Goal: Task Accomplishment & Management: Use online tool/utility

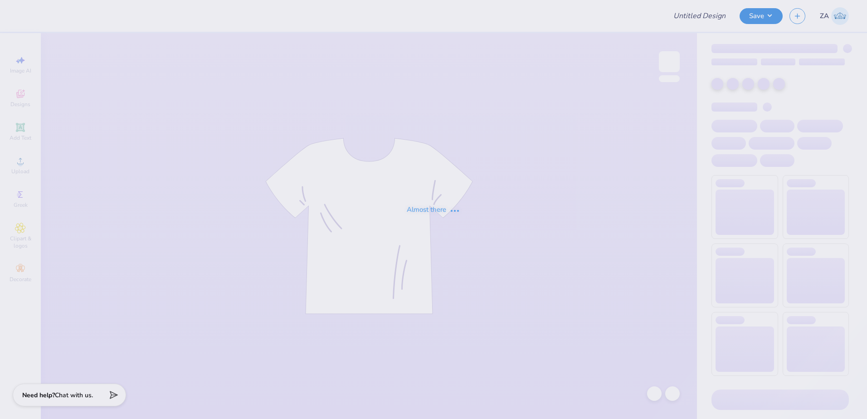
type input "AGR Parents Weekend 4"
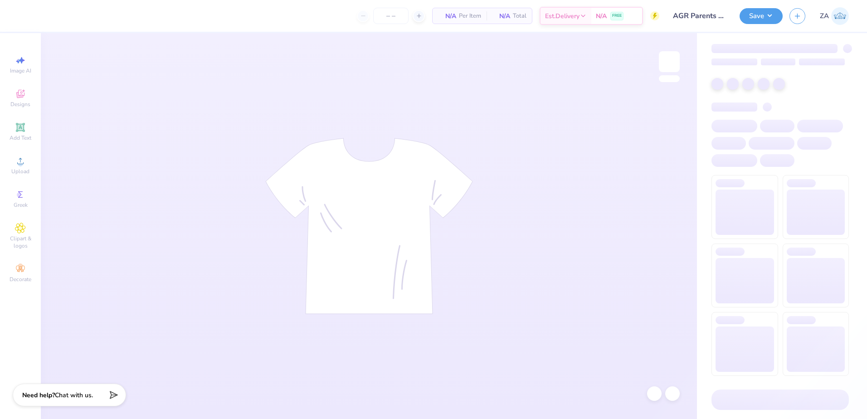
type input "50"
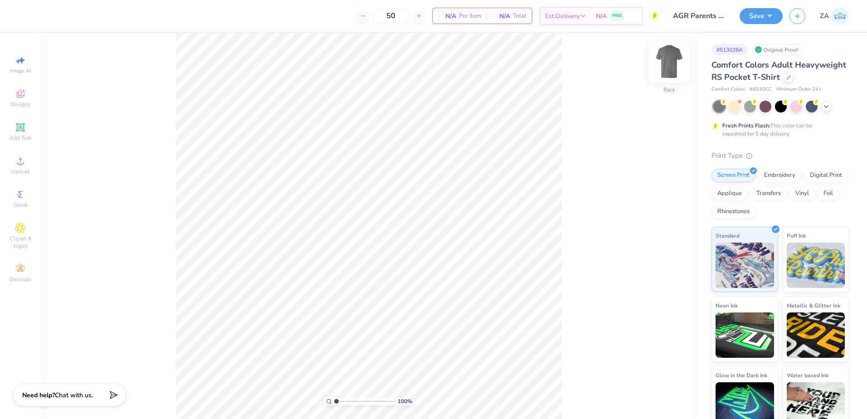
click at [675, 61] on img at bounding box center [669, 62] width 36 height 36
click at [20, 156] on icon at bounding box center [20, 161] width 11 height 11
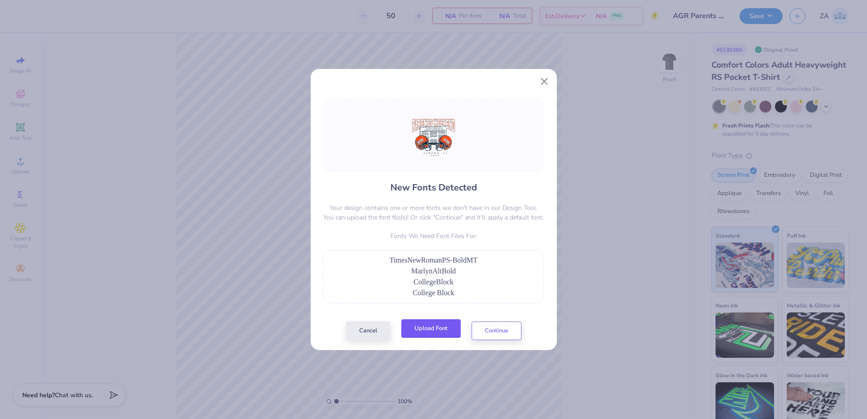
click at [429, 328] on button "Upload Font" at bounding box center [430, 328] width 59 height 19
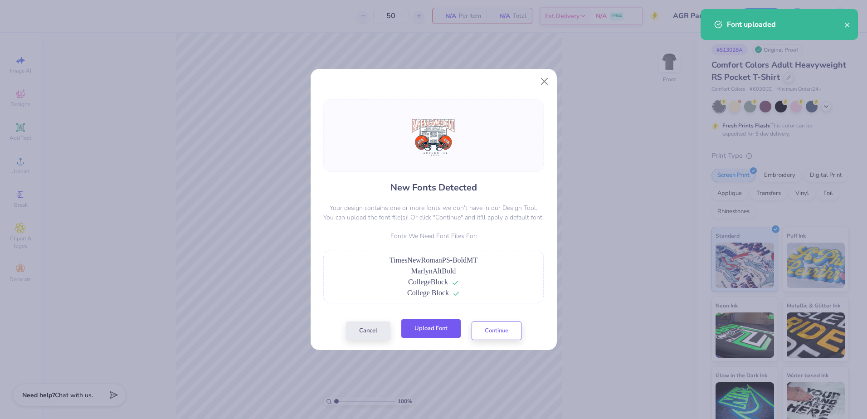
click at [445, 332] on button "Upload Font" at bounding box center [430, 328] width 59 height 19
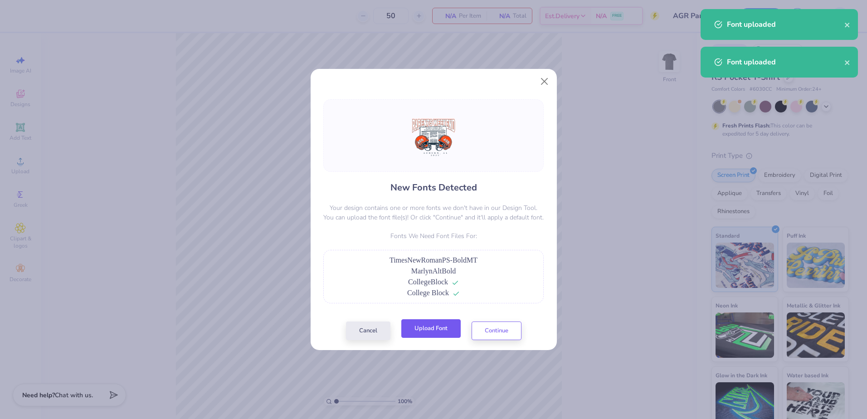
click at [446, 326] on button "Upload Font" at bounding box center [430, 328] width 59 height 19
click at [500, 327] on button "Continue" at bounding box center [497, 328] width 50 height 19
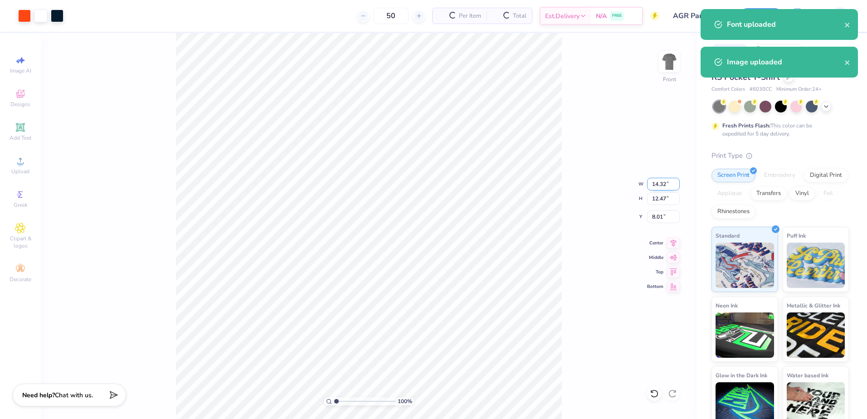
drag, startPoint x: 671, startPoint y: 182, endPoint x: 653, endPoint y: 183, distance: 18.2
click at [653, 183] on input "14.32" at bounding box center [663, 184] width 33 height 13
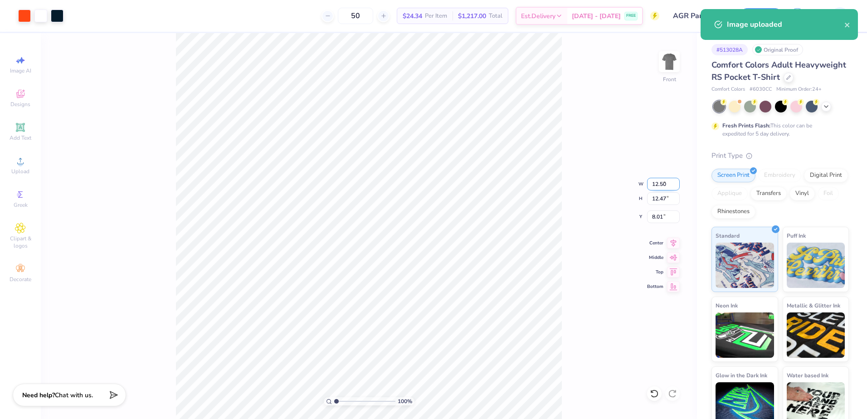
type input "12.50"
type input "10.88"
type input "8.81"
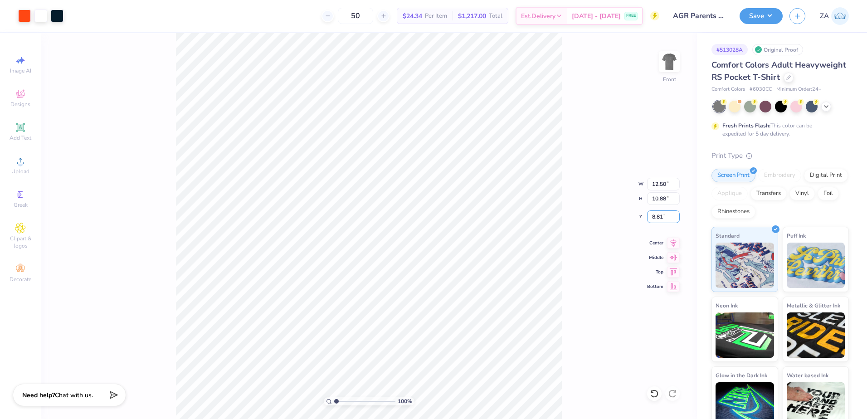
drag, startPoint x: 668, startPoint y: 215, endPoint x: 645, endPoint y: 219, distance: 23.3
click at [645, 219] on div "100 % Front W 12.50 12.50 " H 10.88 10.88 " Y 8.81 8.81 " Center Middle Top Bot…" at bounding box center [369, 226] width 656 height 386
drag, startPoint x: 666, startPoint y: 216, endPoint x: 651, endPoint y: 219, distance: 15.2
click at [651, 219] on input "8.81" at bounding box center [663, 216] width 33 height 13
type input "3.00"
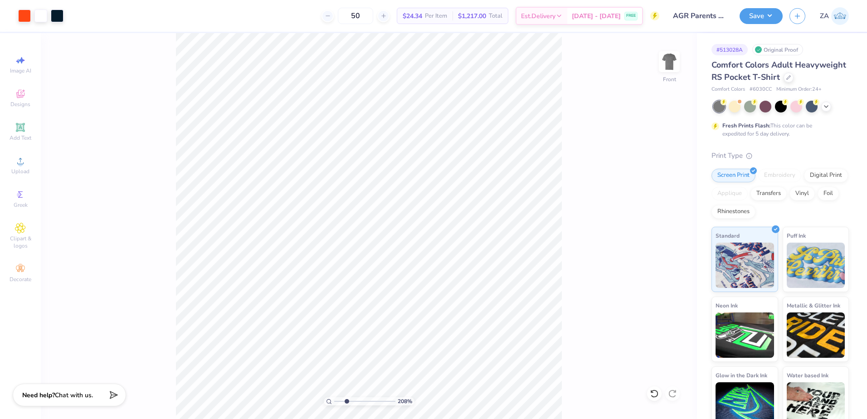
drag, startPoint x: 336, startPoint y: 403, endPoint x: 346, endPoint y: 400, distance: 11.3
type input "2.68"
click at [346, 400] on input "range" at bounding box center [364, 401] width 61 height 8
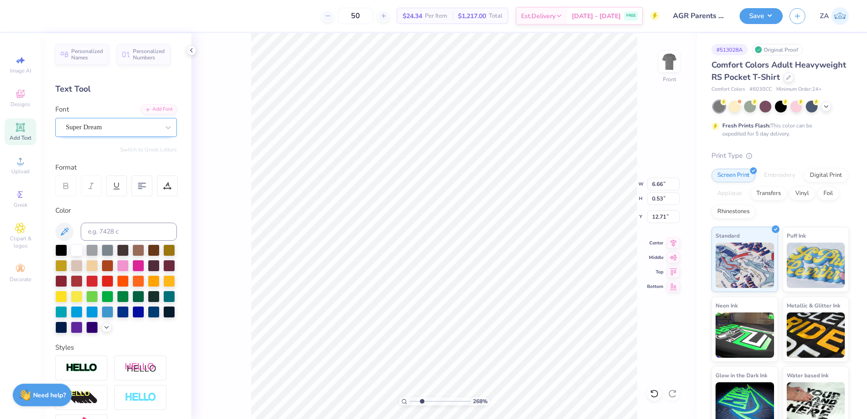
click at [126, 125] on div "Super Dream" at bounding box center [112, 127] width 95 height 14
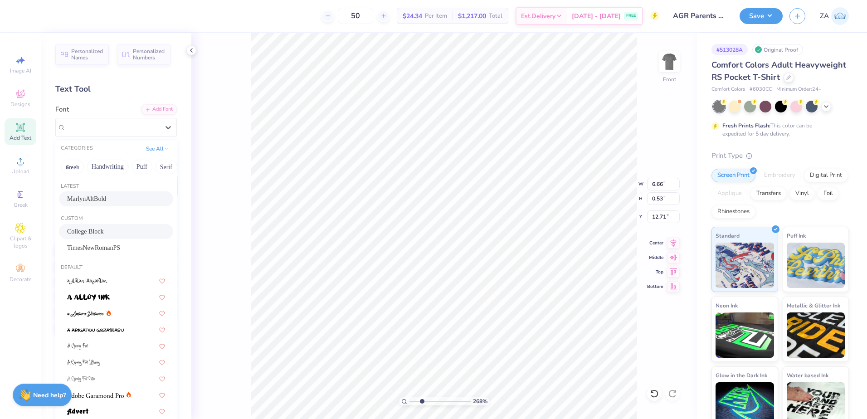
click at [104, 233] on span "College Block" at bounding box center [85, 232] width 37 height 10
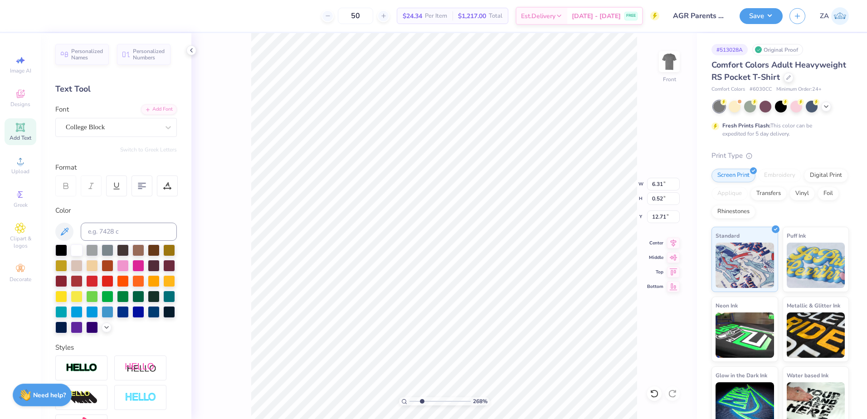
type input "6.31"
type input "0.52"
type input "2.55"
type input "0.47"
type input "13.42"
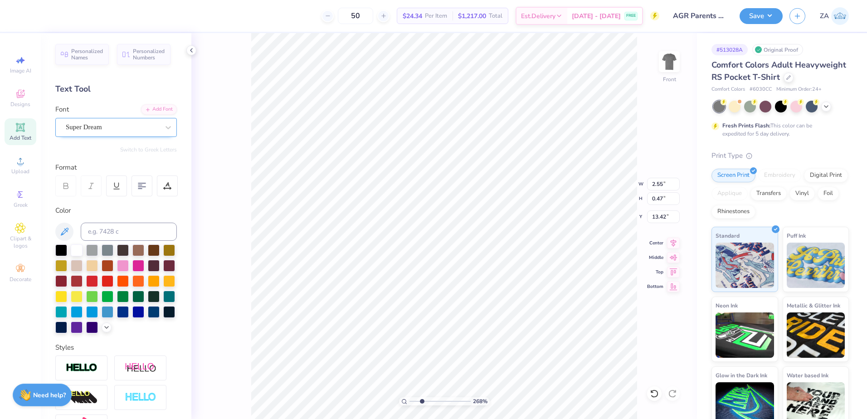
click at [122, 135] on div "Super Dream" at bounding box center [116, 127] width 122 height 19
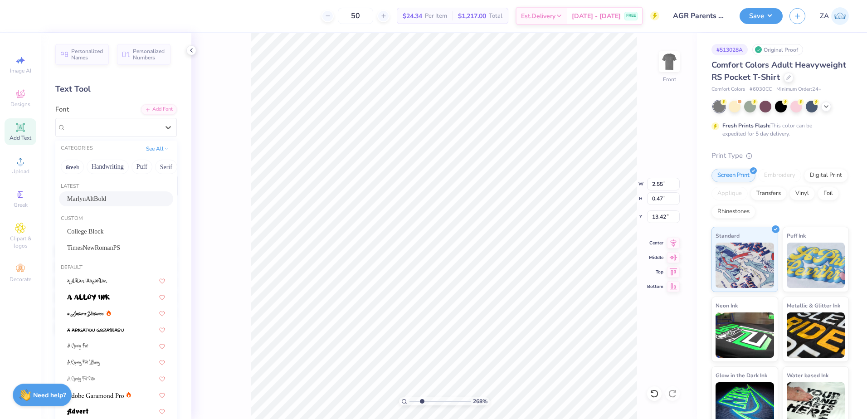
click at [112, 195] on div "MarlynAltBold" at bounding box center [116, 199] width 98 height 10
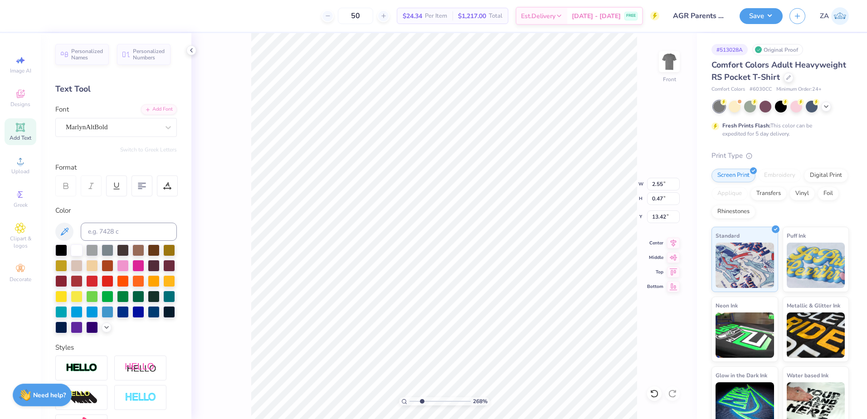
type input "2.27"
type input "0.46"
type input "13.46"
click at [118, 131] on div "MarlynAltBold" at bounding box center [112, 127] width 95 height 14
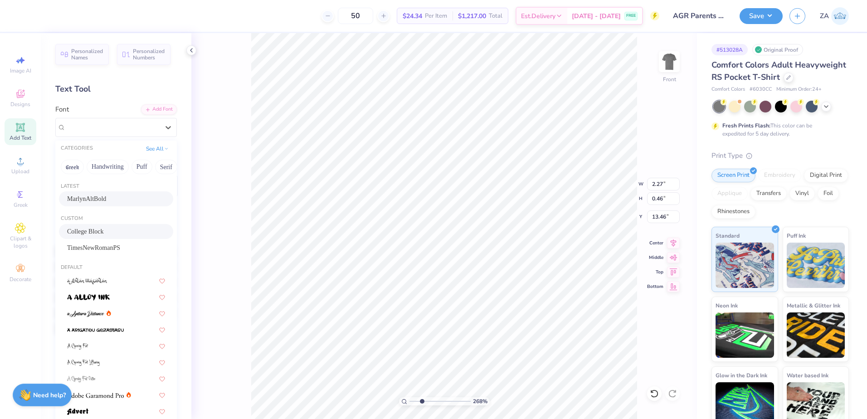
click at [100, 226] on div "College Block" at bounding box center [116, 231] width 114 height 15
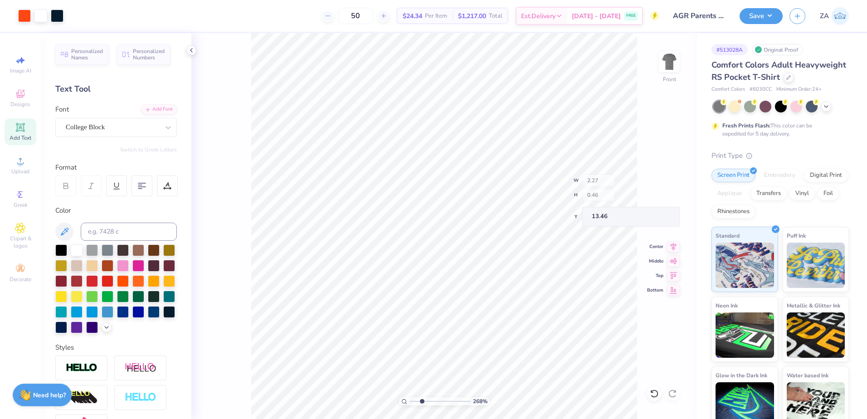
type input "2.26"
type input "0.48"
type input "13.45"
drag, startPoint x: 420, startPoint y: 402, endPoint x: 402, endPoint y: 399, distance: 18.4
click at [409, 399] on input "range" at bounding box center [439, 401] width 61 height 8
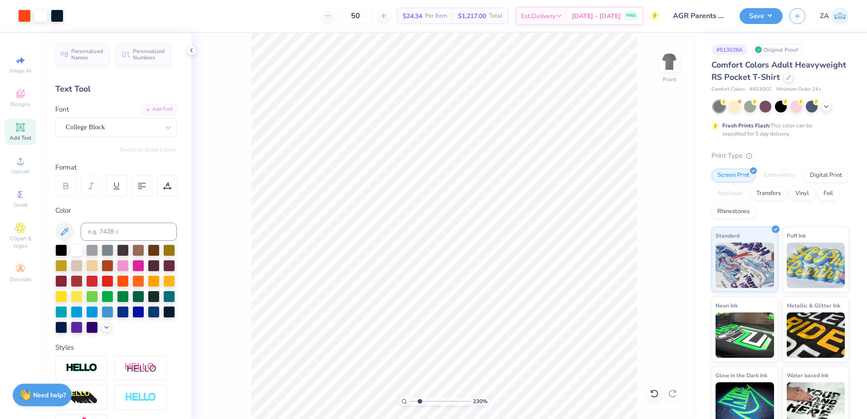
drag, startPoint x: 412, startPoint y: 402, endPoint x: 424, endPoint y: 397, distance: 13.6
type input "2.38"
click at [420, 402] on input "range" at bounding box center [439, 401] width 61 height 8
click at [136, 126] on div "Super Dream" at bounding box center [112, 127] width 95 height 14
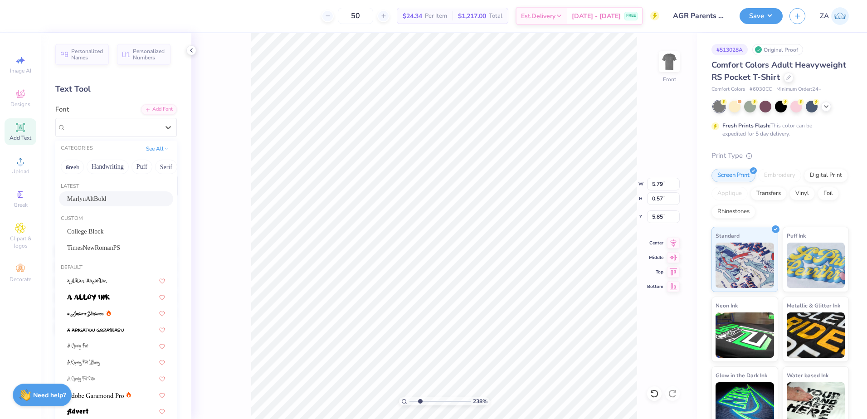
click at [119, 203] on div "MarlynAltBold" at bounding box center [116, 199] width 98 height 10
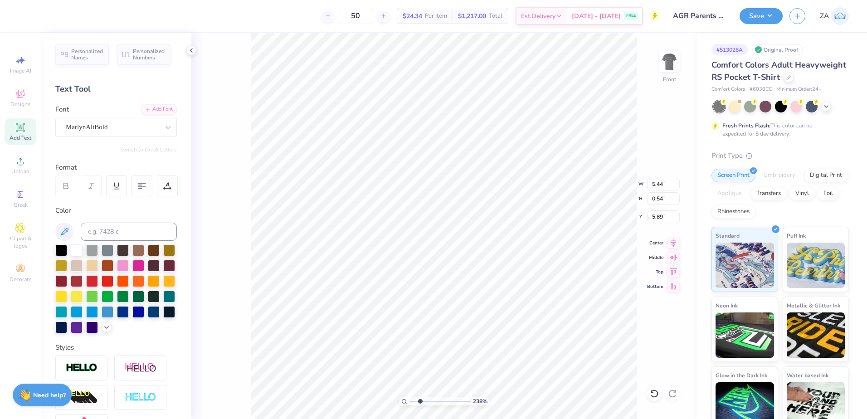
type input "5.44"
type input "0.54"
type input "5.89"
type input "4.43"
type input "0.52"
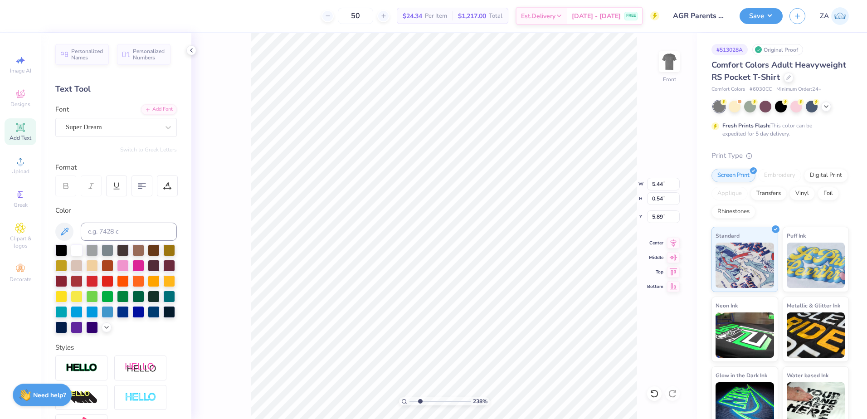
type input "5.40"
click at [126, 130] on div "Super Dream" at bounding box center [112, 127] width 95 height 14
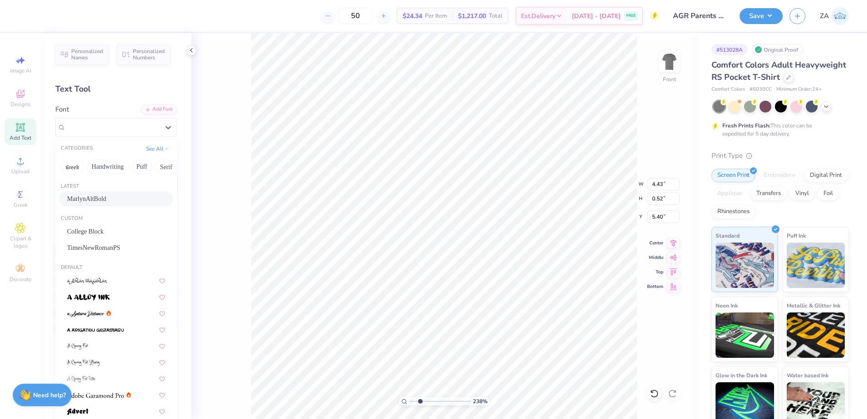
click at [117, 193] on div "MarlynAltBold" at bounding box center [116, 198] width 114 height 15
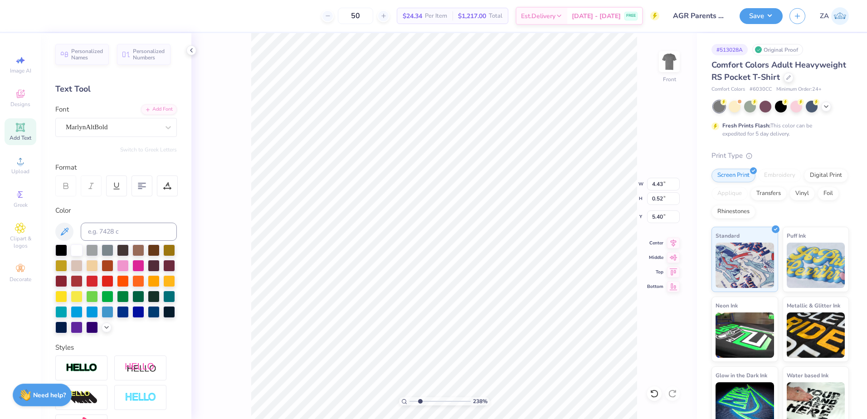
type input "4.46"
type input "0.51"
type input "5.43"
click at [121, 129] on div "Super Dream" at bounding box center [112, 127] width 95 height 14
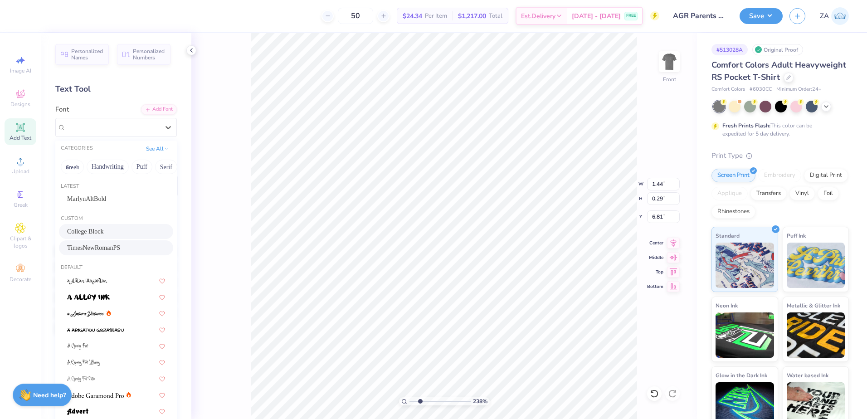
click at [102, 245] on span "TimesNewRomanPS" at bounding box center [93, 248] width 53 height 10
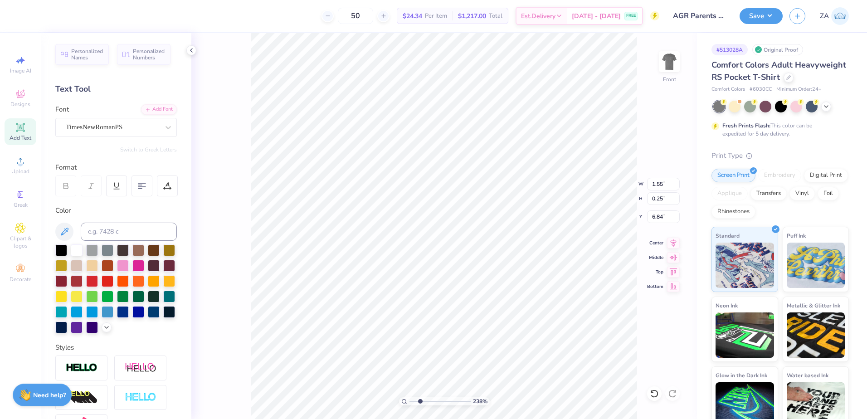
type input "1.55"
type input "0.25"
type input "6.84"
type input "12.50"
type input "9.28"
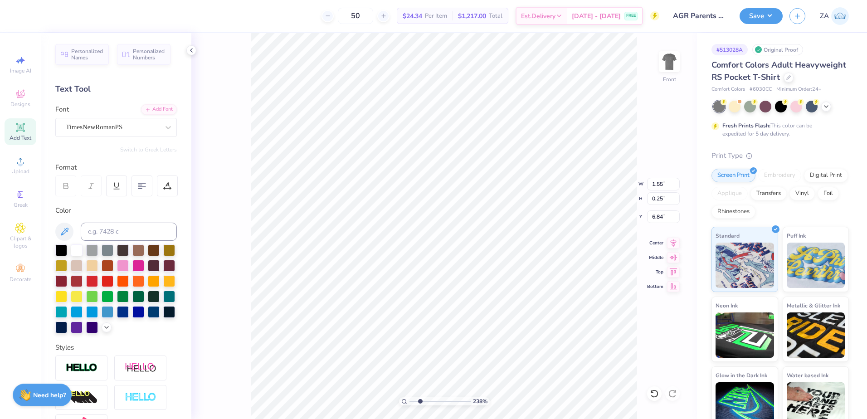
type input "3.00"
type input "1.62"
type input "0.24"
type input "8.69"
click at [141, 129] on div "Super Dream" at bounding box center [112, 127] width 95 height 14
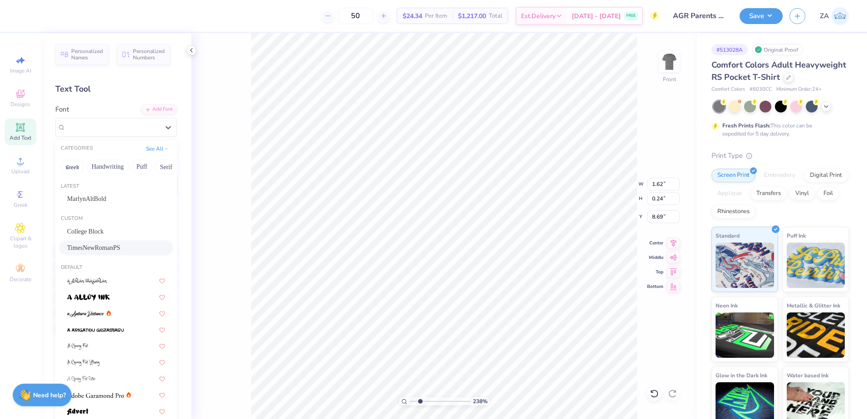
click at [109, 245] on span "TimesNewRomanPS" at bounding box center [93, 248] width 53 height 10
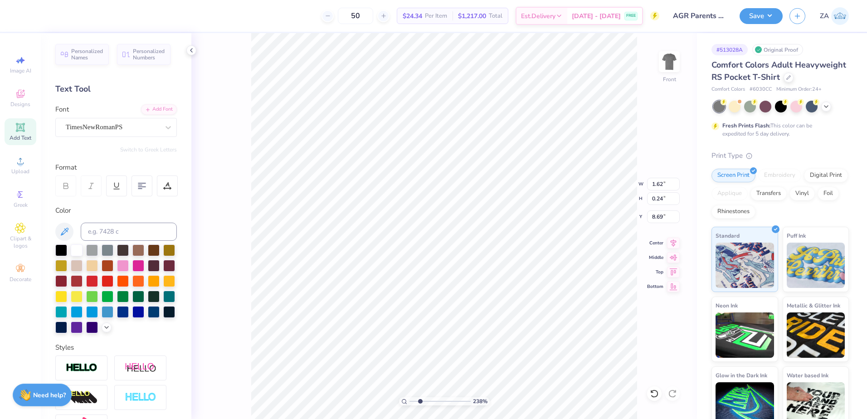
type input "1.85"
type input "0.21"
type input "8.72"
type input "1.91"
type input "0.26"
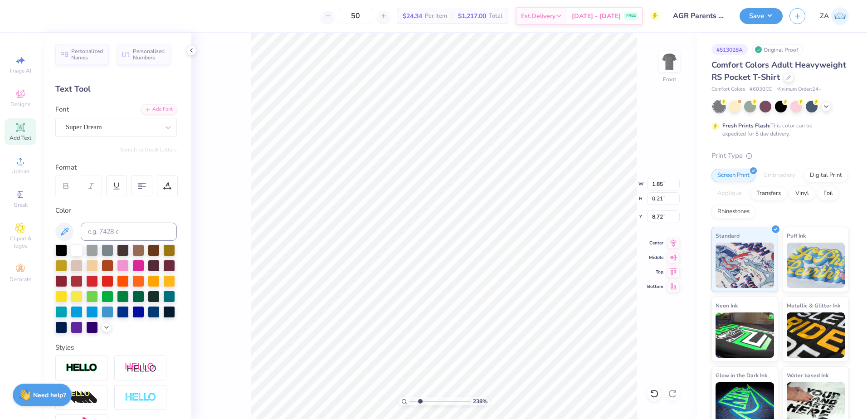
type input "7.41"
click at [109, 129] on div "Super Dream" at bounding box center [112, 127] width 95 height 14
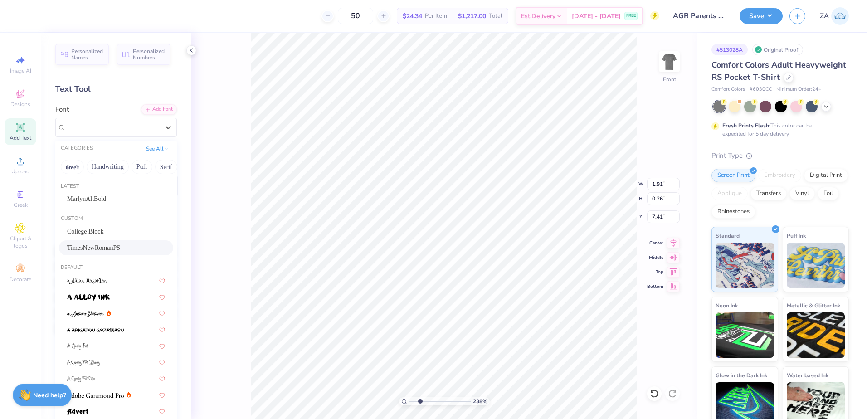
click at [110, 245] on span "TimesNewRomanPS" at bounding box center [93, 248] width 53 height 10
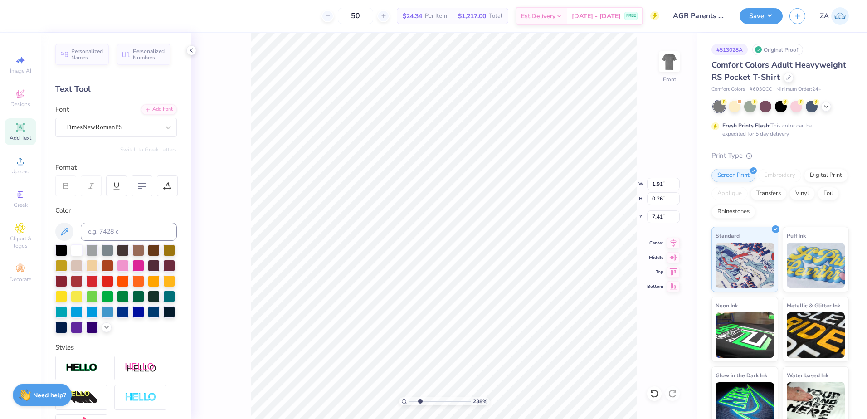
type input "2.12"
type input "0.23"
type input "7.43"
type input "1.85"
type input "0.21"
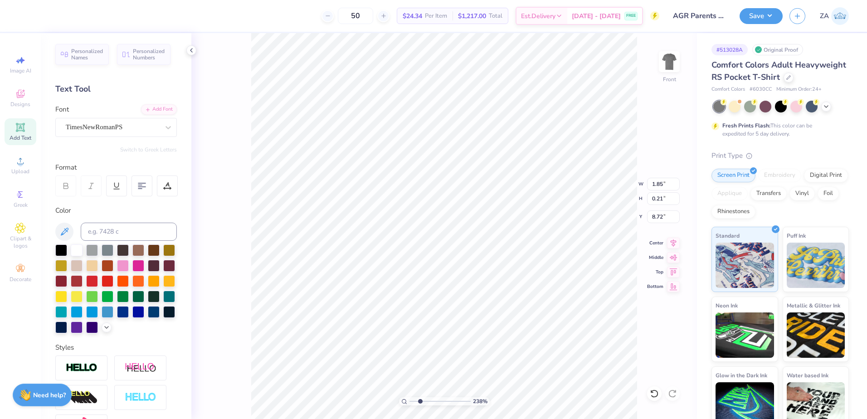
type input "8.71"
drag, startPoint x: 421, startPoint y: 401, endPoint x: 411, endPoint y: 403, distance: 9.6
click at [411, 403] on input "range" at bounding box center [439, 401] width 61 height 8
click at [666, 71] on img at bounding box center [669, 62] width 36 height 36
drag, startPoint x: 412, startPoint y: 401, endPoint x: 419, endPoint y: 400, distance: 7.4
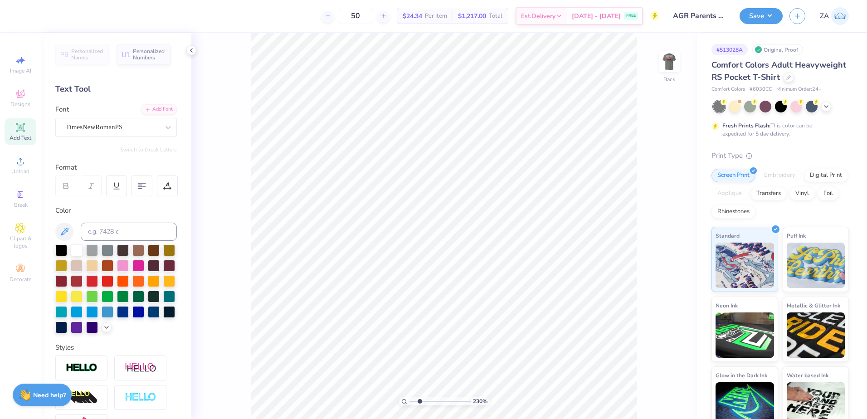
type input "2.3"
click at [419, 400] on input "range" at bounding box center [439, 401] width 61 height 8
click at [20, 130] on icon at bounding box center [20, 127] width 7 height 7
click at [152, 107] on div "Add Font" at bounding box center [159, 108] width 36 height 10
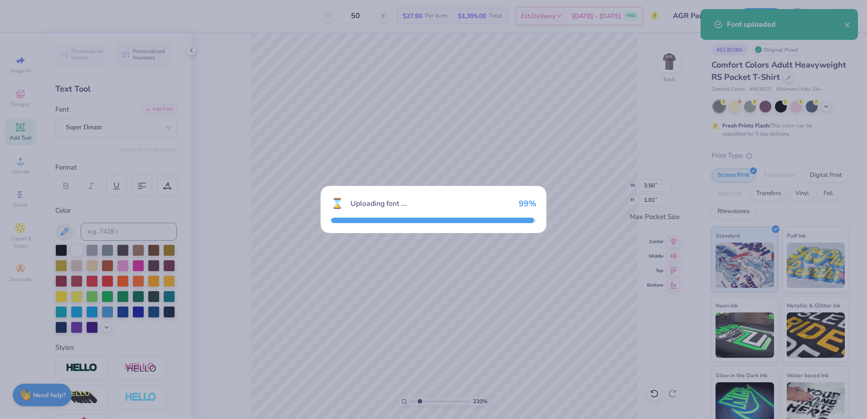
type input "3.44"
type input "0.95"
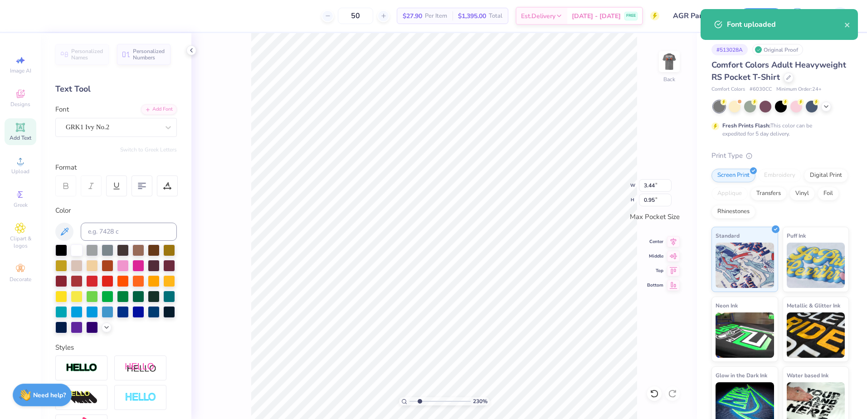
scroll to position [8, 1]
type textarea "AGR"
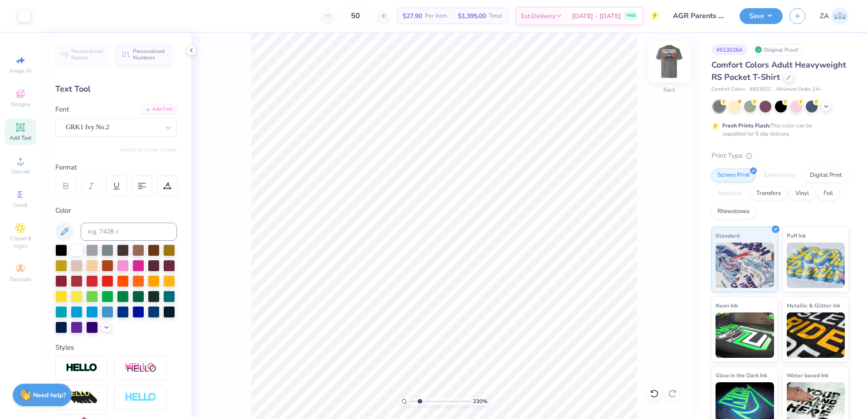
click at [667, 67] on img at bounding box center [669, 62] width 36 height 36
click at [675, 76] on div "Front" at bounding box center [669, 67] width 21 height 32
type input "3.43"
type input "0.28"
click at [670, 64] on img at bounding box center [669, 62] width 18 height 18
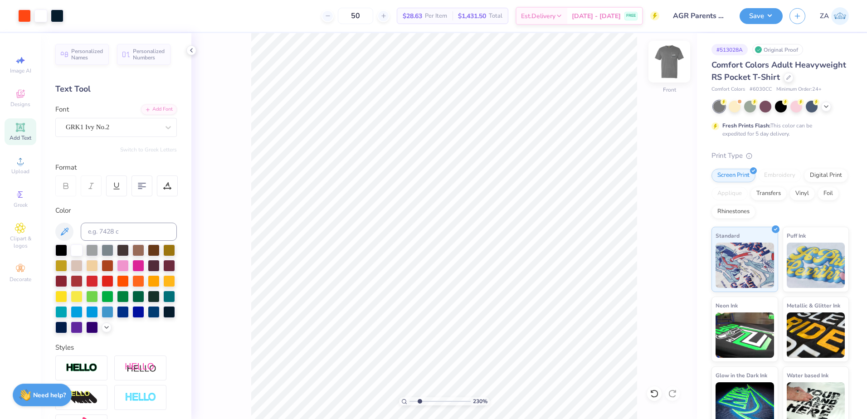
click at [664, 61] on img at bounding box center [669, 62] width 36 height 36
click at [141, 232] on input at bounding box center [129, 232] width 96 height 18
type input "172"
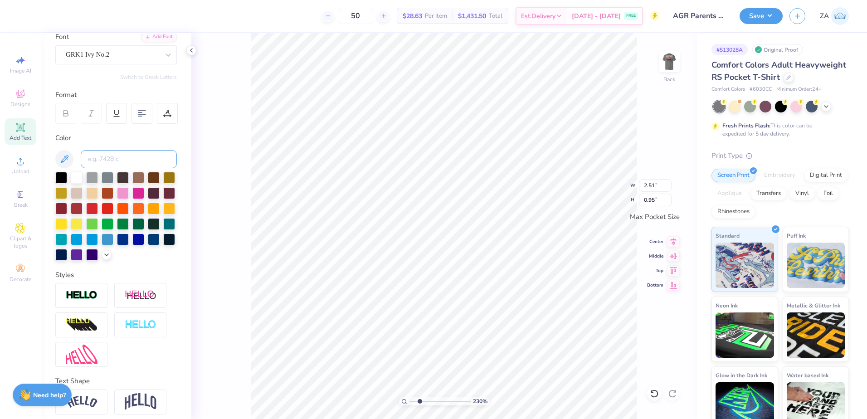
scroll to position [91, 0]
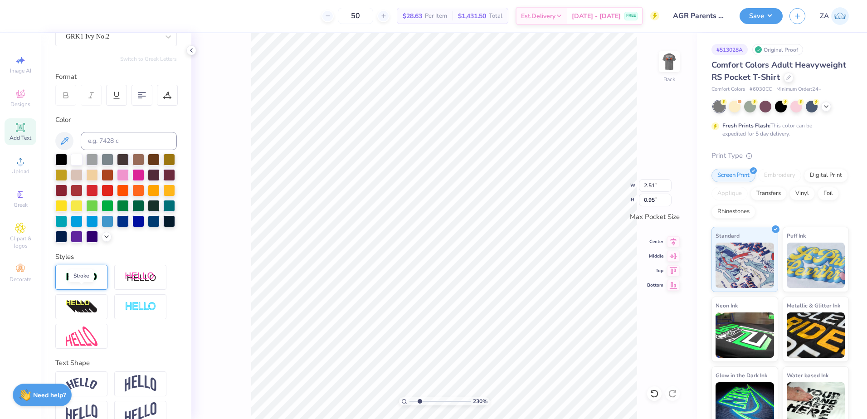
click at [88, 282] on img at bounding box center [82, 277] width 32 height 10
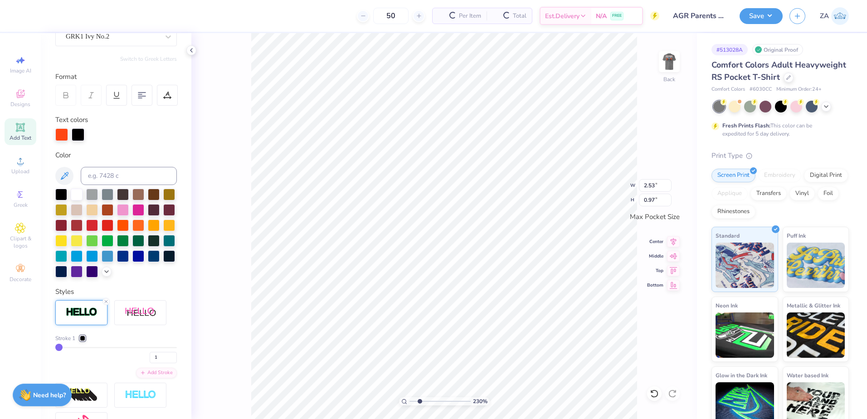
type input "2.53"
type input "0.97"
click at [85, 341] on div at bounding box center [82, 338] width 5 height 5
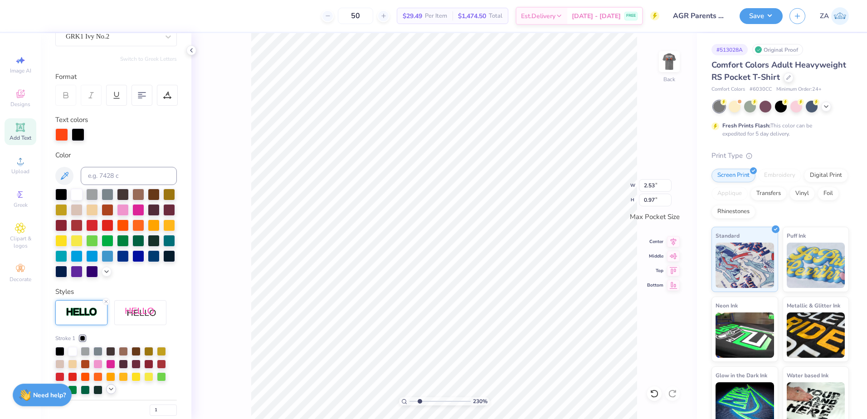
click at [108, 393] on icon at bounding box center [110, 388] width 7 height 7
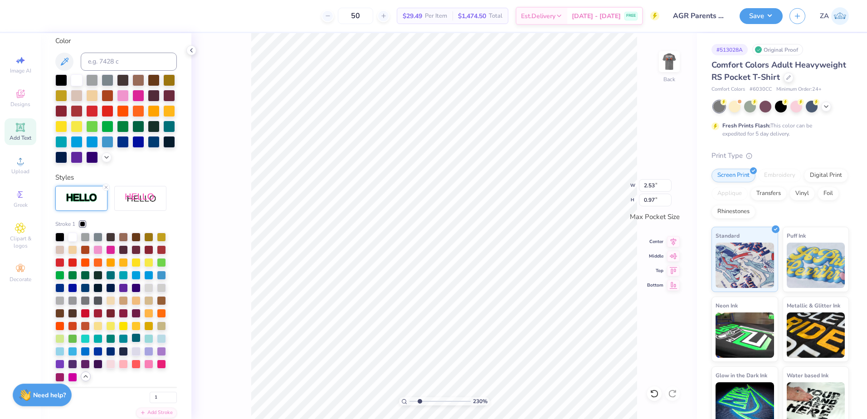
scroll to position [227, 0]
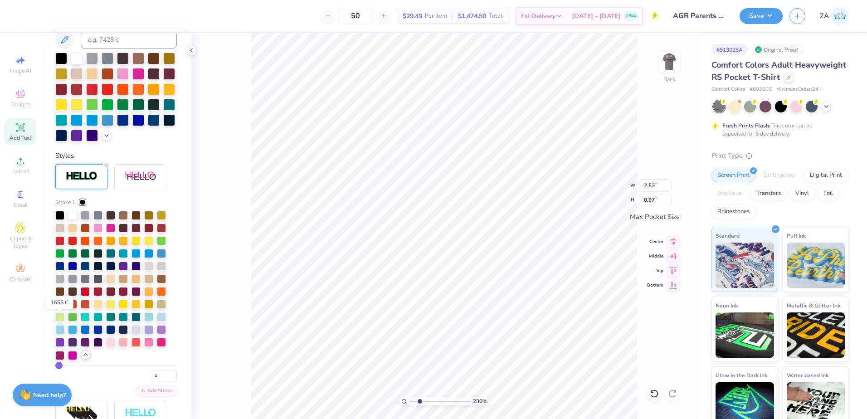
click at [57, 308] on div at bounding box center [59, 303] width 9 height 9
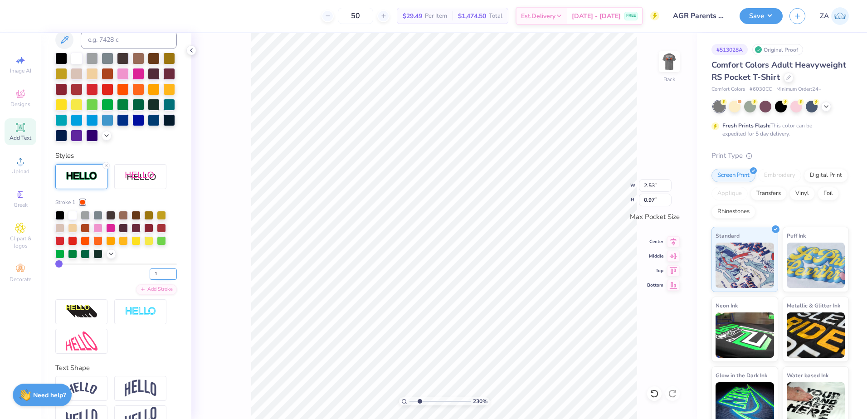
drag, startPoint x: 151, startPoint y: 291, endPoint x: 143, endPoint y: 291, distance: 7.7
click at [150, 280] on input "1" at bounding box center [163, 273] width 27 height 11
type input "4"
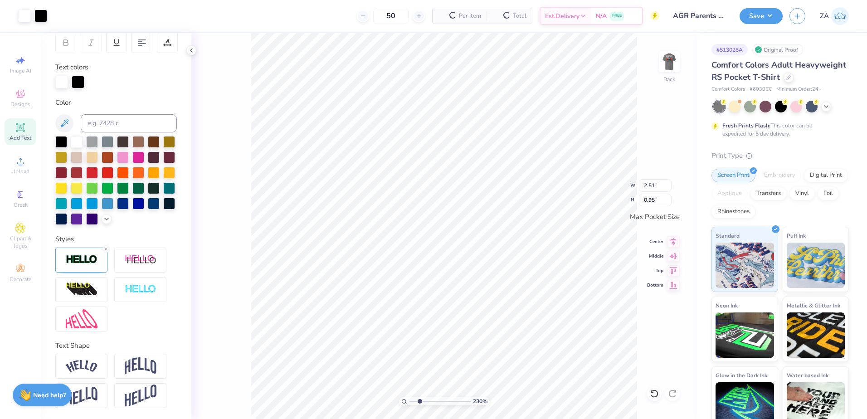
scroll to position [159, 0]
type input "2.53"
type input "0.97"
click at [106, 248] on icon at bounding box center [105, 248] width 5 height 5
type input "2.51"
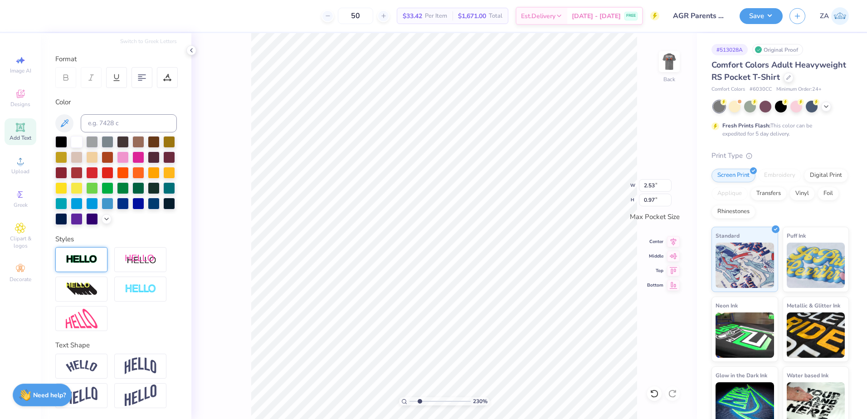
type input "0.95"
click at [37, 16] on div at bounding box center [40, 15] width 13 height 13
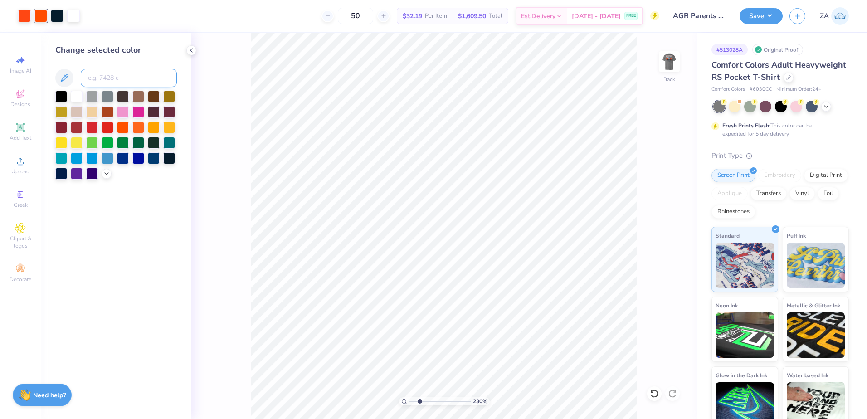
click at [107, 84] on input at bounding box center [129, 78] width 96 height 18
type input "172"
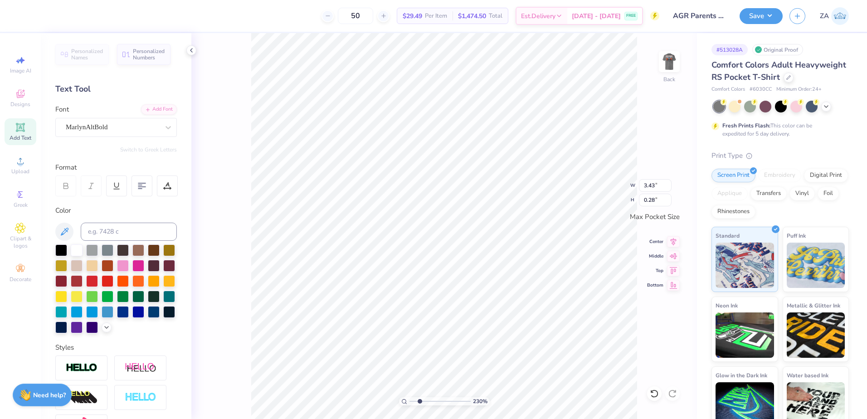
type input "2.59"
type input "0.21"
click at [21, 130] on icon at bounding box center [20, 127] width 7 height 7
type input "1.31"
type input "0.38"
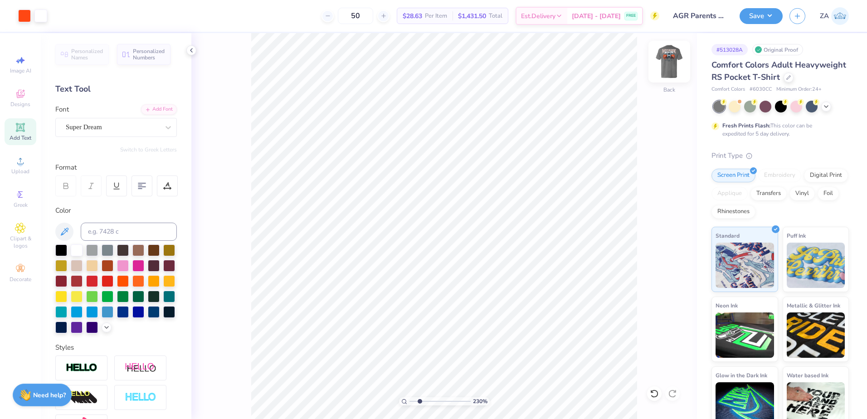
click at [682, 62] on img at bounding box center [669, 62] width 36 height 36
click at [667, 66] on img at bounding box center [669, 62] width 36 height 36
click at [138, 232] on input at bounding box center [129, 232] width 96 height 18
type input "296"
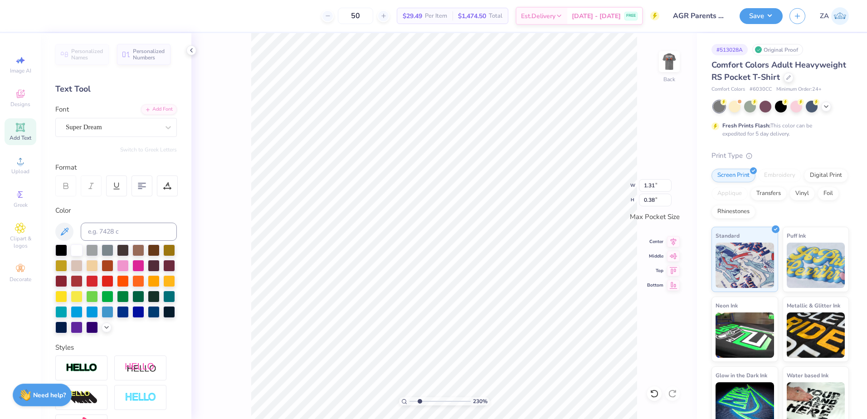
type textarea "PARENTS WEEKEND 2025"
click at [124, 126] on div "Super Dream" at bounding box center [112, 127] width 95 height 14
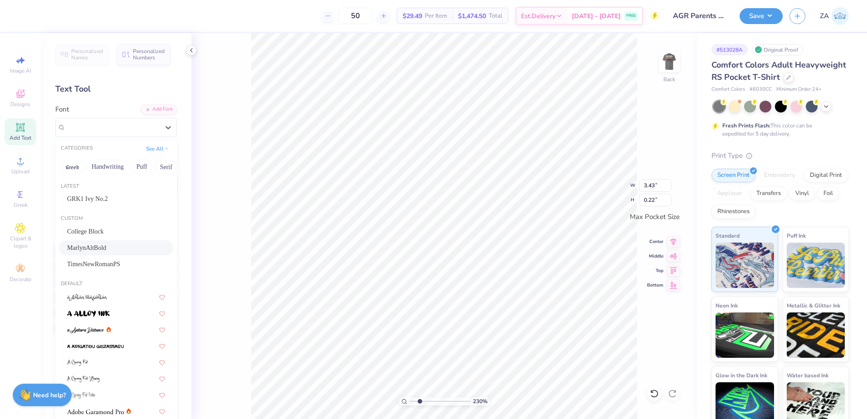
click at [118, 251] on div "MarlynAltBold" at bounding box center [116, 248] width 98 height 10
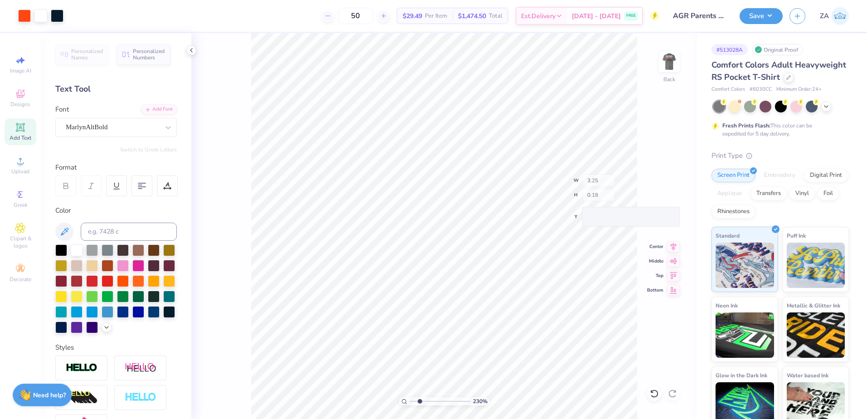
type input "2.65"
type input "0.18"
drag, startPoint x: 421, startPoint y: 401, endPoint x: 428, endPoint y: 399, distance: 6.9
click at [426, 399] on input "range" at bounding box center [439, 401] width 61 height 8
drag, startPoint x: 425, startPoint y: 401, endPoint x: 413, endPoint y: 399, distance: 12.8
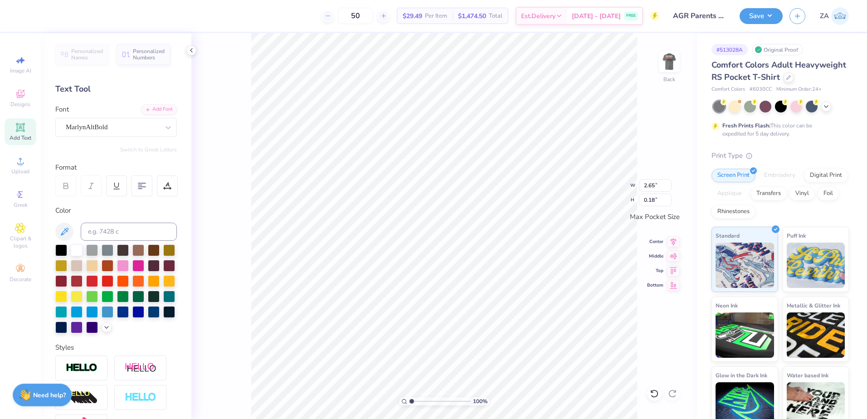
type input "1"
click at [410, 400] on input "range" at bounding box center [439, 401] width 61 height 8
drag, startPoint x: 641, startPoint y: 184, endPoint x: 661, endPoint y: 184, distance: 20.9
click at [661, 184] on input "2.65" at bounding box center [655, 185] width 33 height 13
type input "3.503"
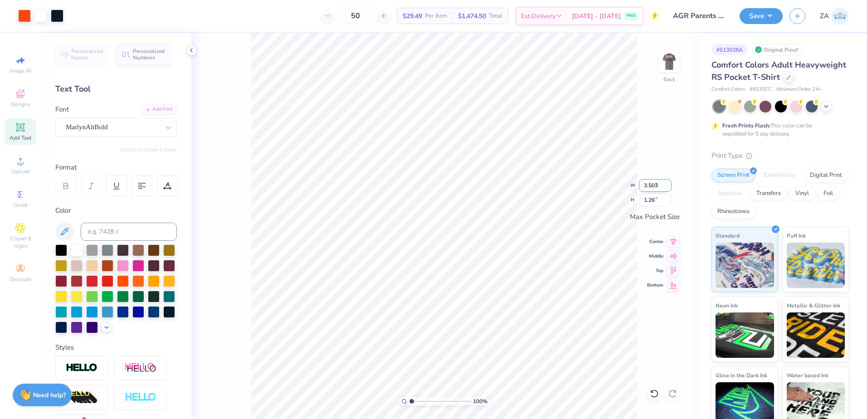
type input "1.67"
type input "3.503"
click at [649, 212] on div "100 % Back W 3.503 3.503 " H 1.67 1.67 " Max Pocket Size Center Middle Top Bott…" at bounding box center [444, 226] width 506 height 386
click at [674, 60] on img at bounding box center [669, 62] width 36 height 36
click at [759, 20] on button "Save" at bounding box center [760, 15] width 43 height 16
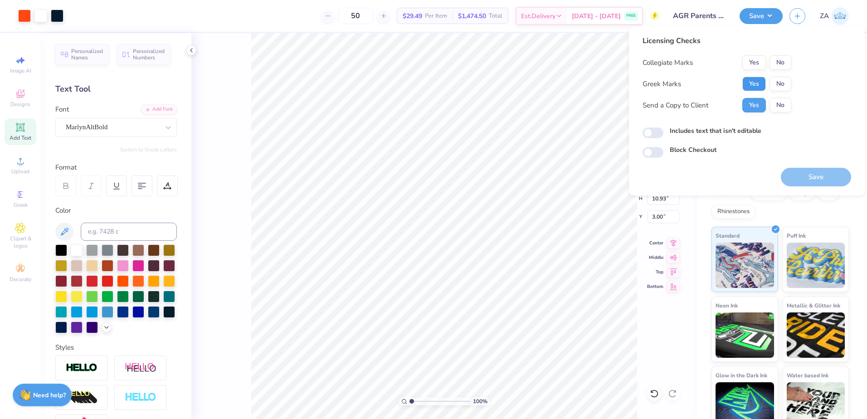
click at [759, 80] on button "Yes" at bounding box center [754, 84] width 24 height 15
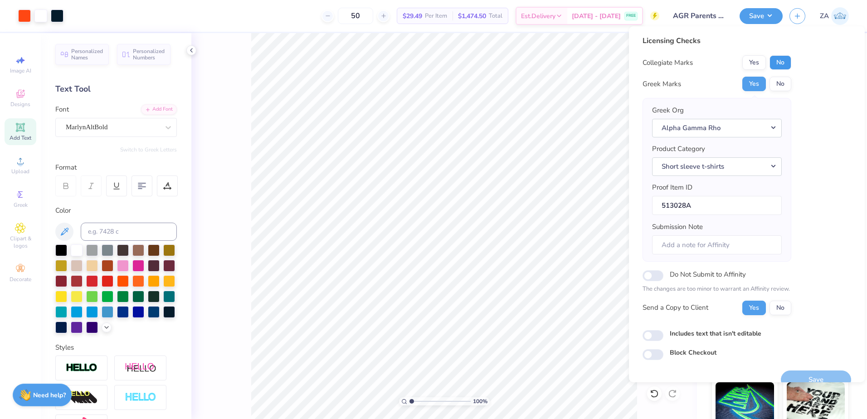
click at [781, 63] on button "No" at bounding box center [780, 62] width 22 height 15
click at [793, 372] on button "Save" at bounding box center [816, 379] width 70 height 19
